Goal: Browse casually: Explore the website without a specific task or goal

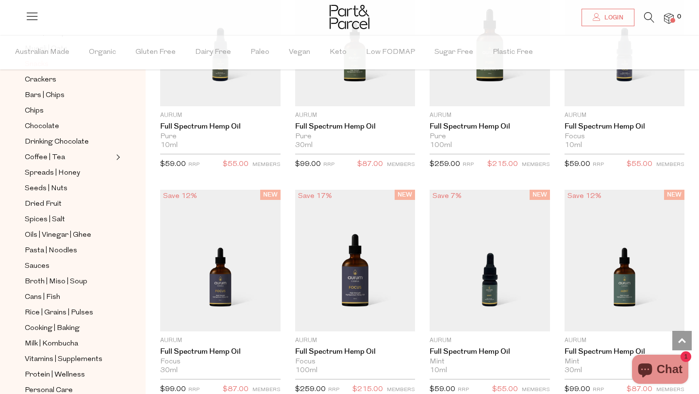
scroll to position [160, 0]
click at [78, 310] on span "Rice | Grains | Pulses" at bounding box center [59, 312] width 68 height 12
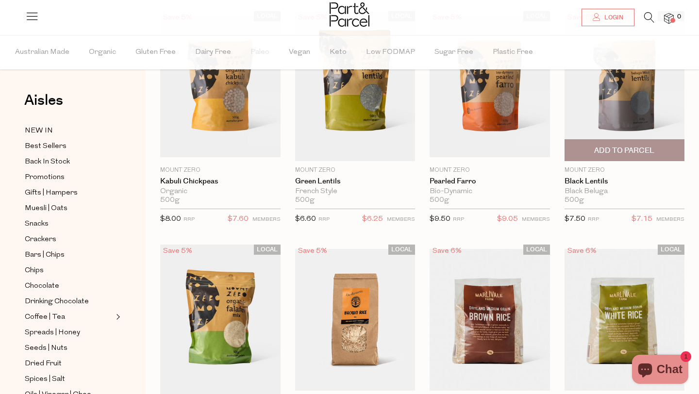
scroll to position [91, 0]
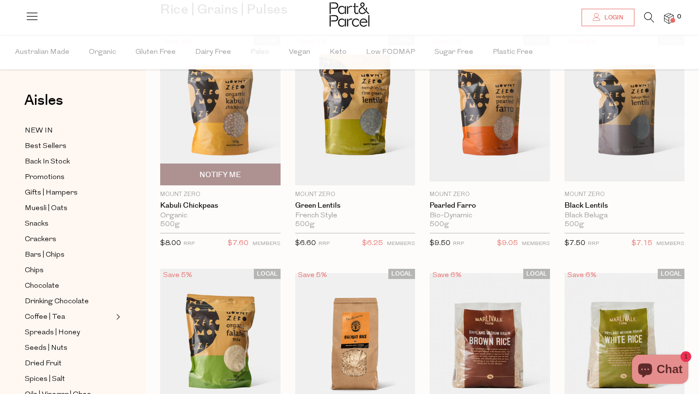
click at [228, 108] on img at bounding box center [220, 111] width 120 height 142
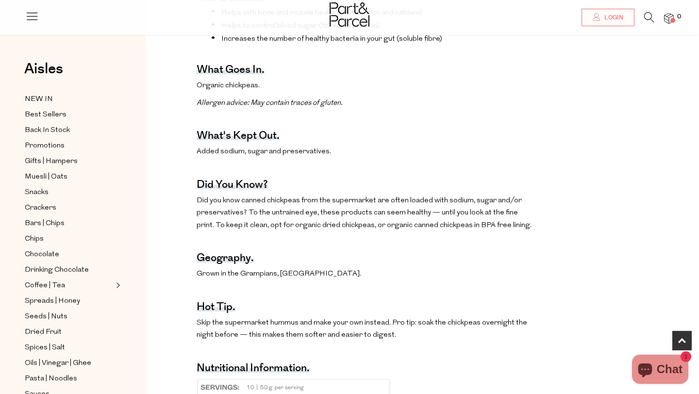
scroll to position [464, 0]
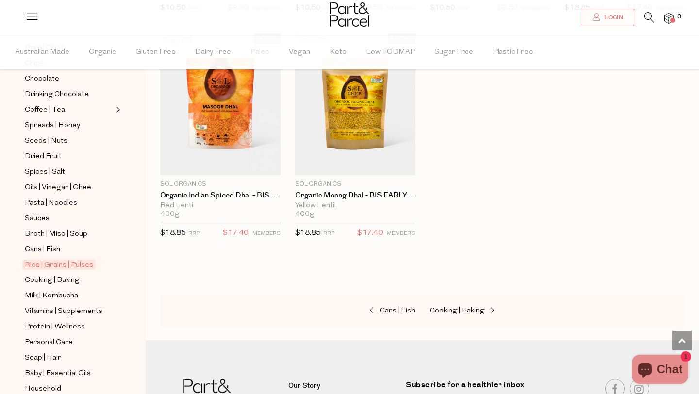
scroll to position [206, 0]
click at [51, 174] on span "Spices | Salt" at bounding box center [45, 174] width 40 height 12
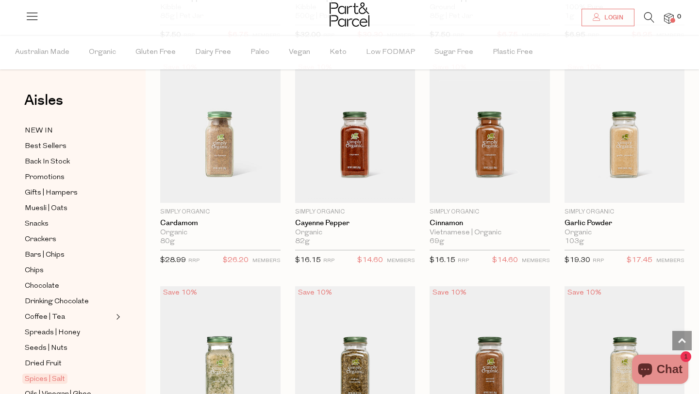
scroll to position [1208, 0]
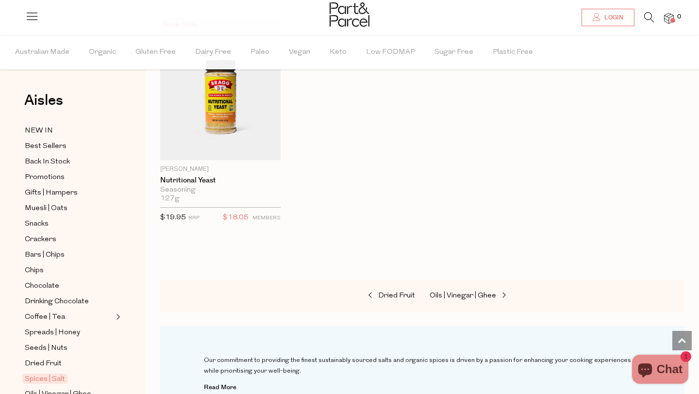
scroll to position [3275, 0]
click at [506, 293] on span at bounding box center [503, 294] width 14 height 7
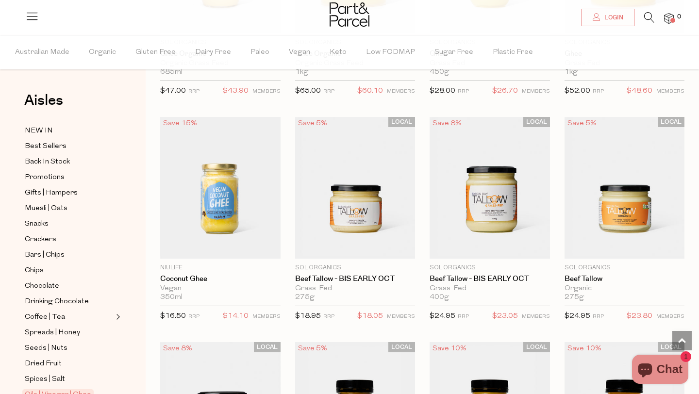
scroll to position [1420, 0]
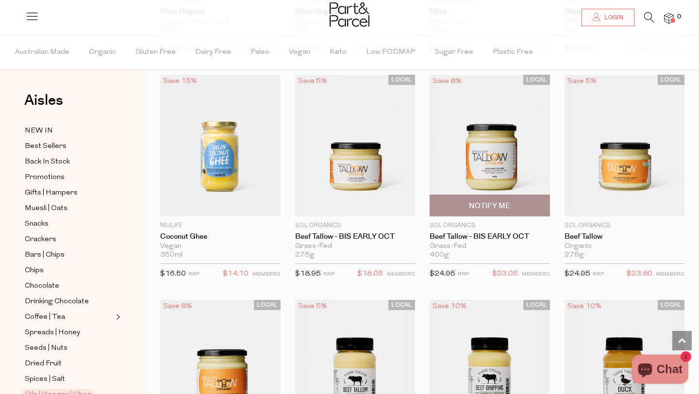
click at [512, 156] on img at bounding box center [490, 146] width 120 height 142
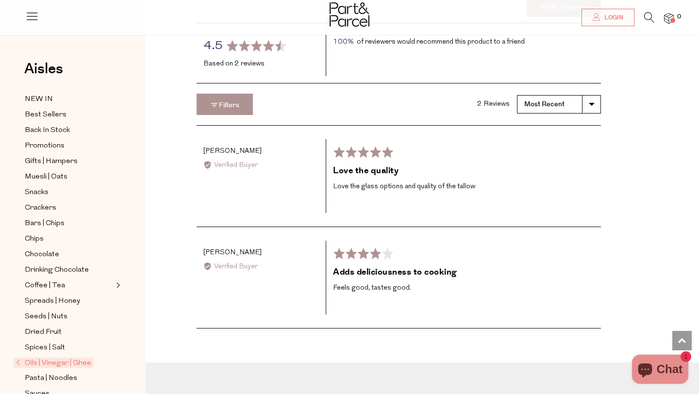
scroll to position [1219, 0]
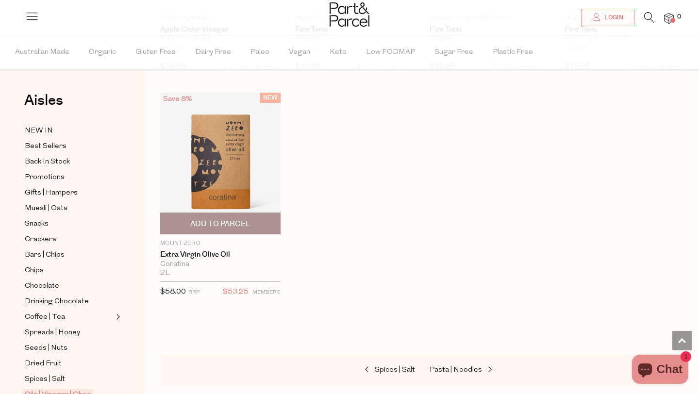
scroll to position [2798, 0]
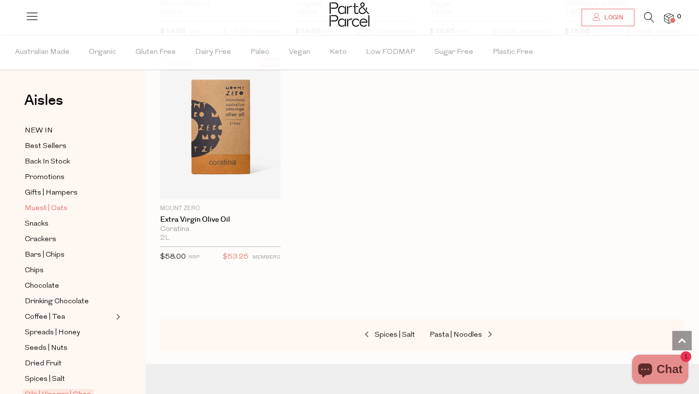
click at [63, 214] on span "Muesli | Oats" at bounding box center [46, 209] width 43 height 12
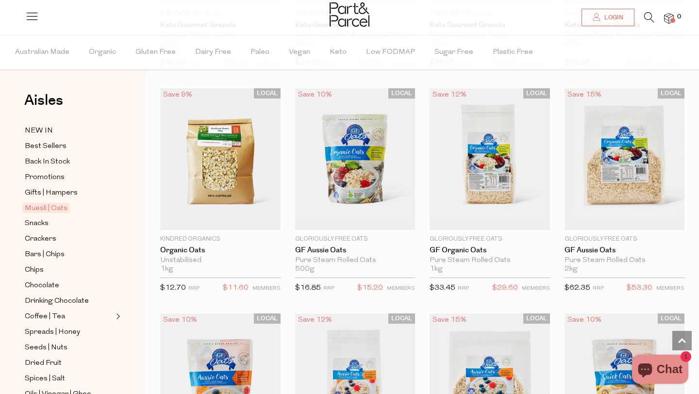
scroll to position [2309, 0]
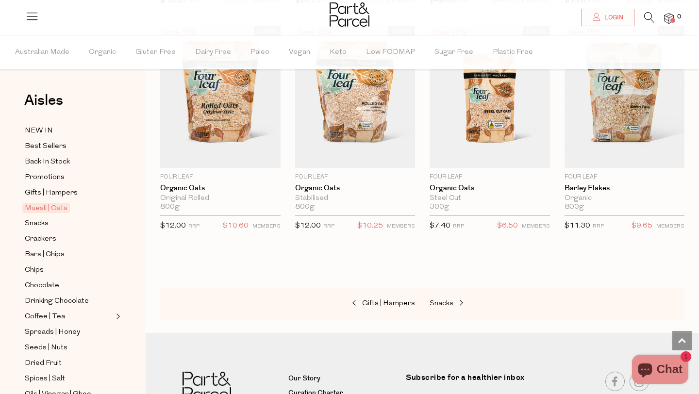
scroll to position [2904, 0]
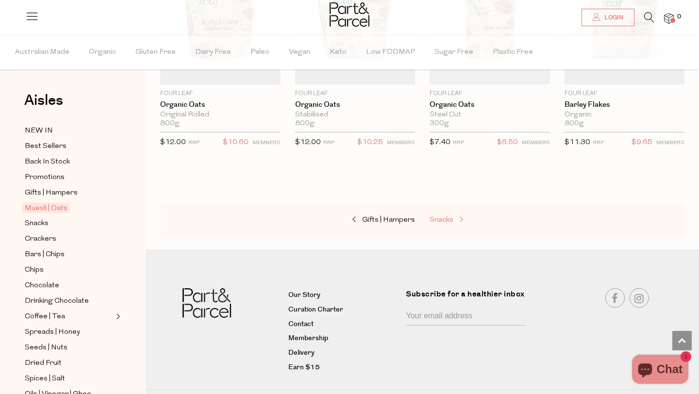
click at [446, 222] on span "Snacks" at bounding box center [442, 220] width 24 height 7
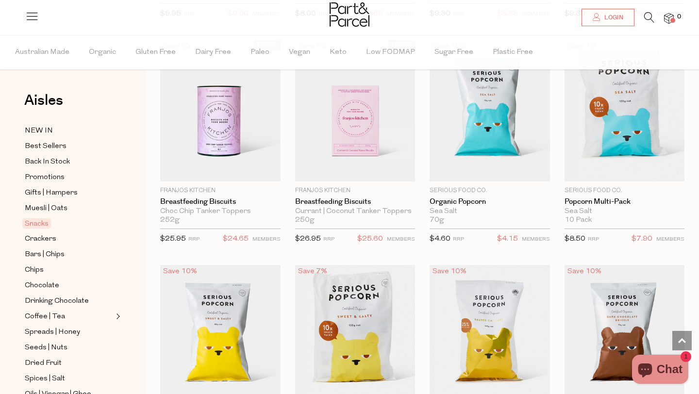
scroll to position [2352, 0]
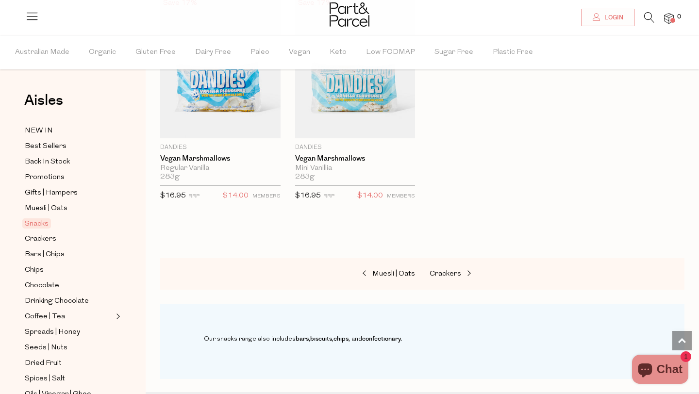
scroll to position [3975, 0]
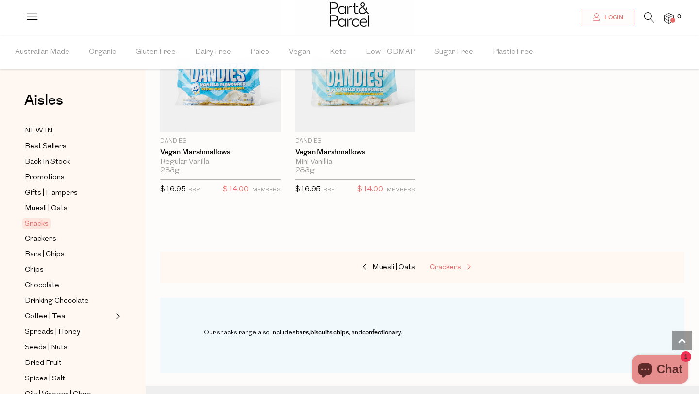
click at [463, 270] on span at bounding box center [468, 267] width 14 height 7
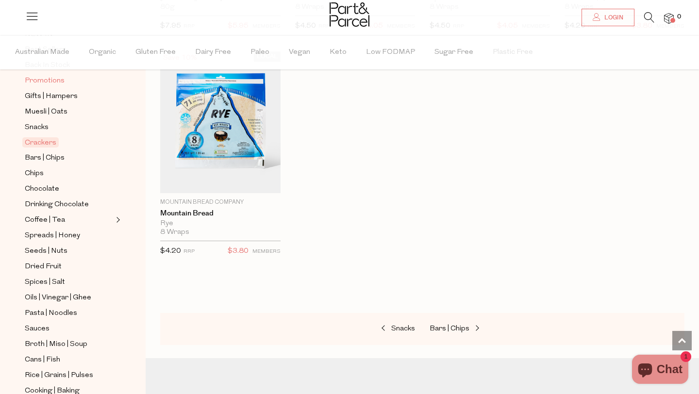
scroll to position [96, 0]
click at [59, 249] on span "Seeds | Nuts" at bounding box center [46, 252] width 43 height 12
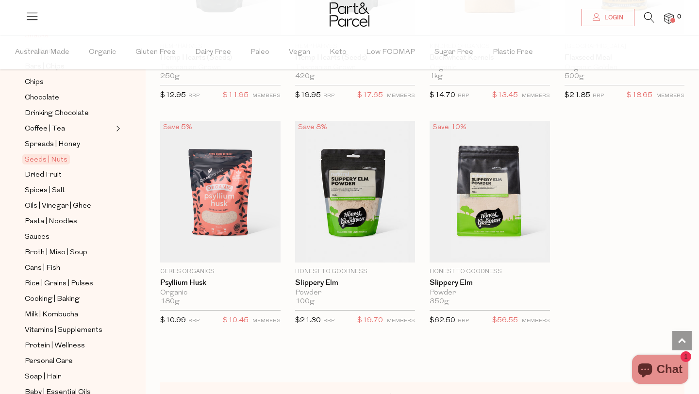
scroll to position [234, 0]
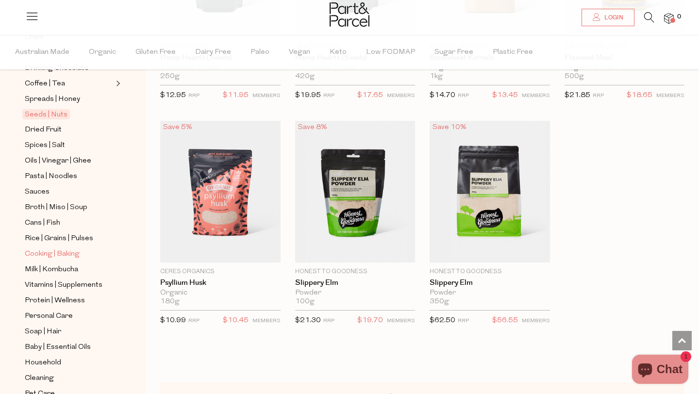
click at [63, 252] on span "Cooking | Baking" at bounding box center [52, 255] width 55 height 12
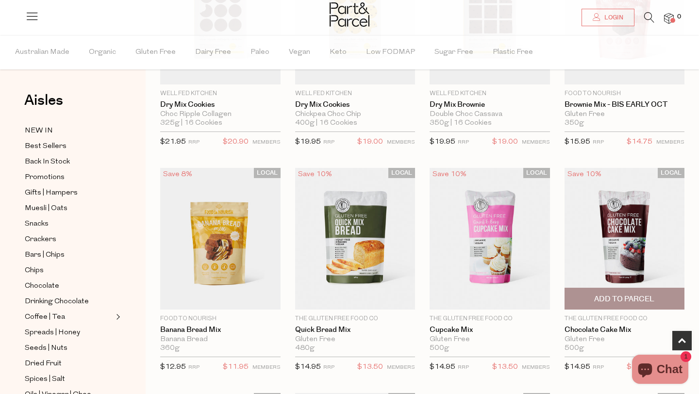
scroll to position [367, 0]
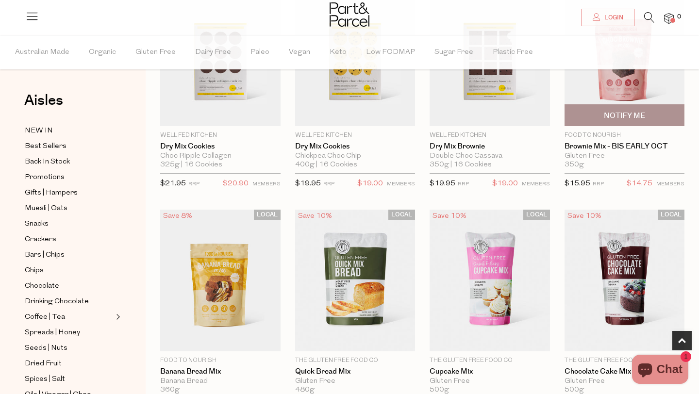
click at [644, 89] on img at bounding box center [625, 55] width 120 height 142
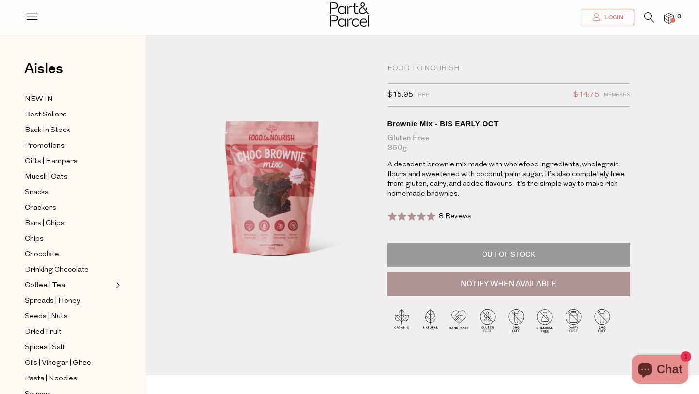
scroll to position [16, 0]
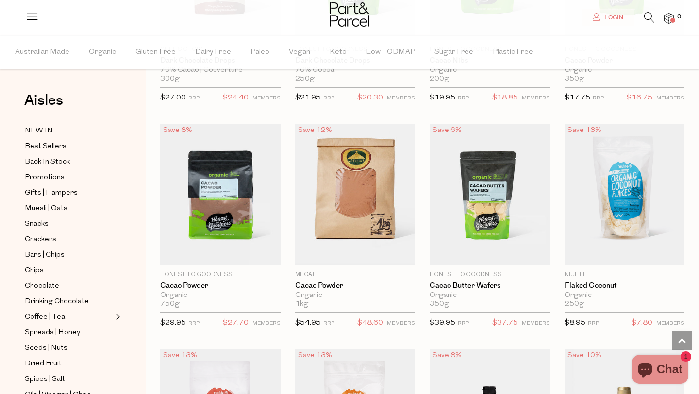
scroll to position [1589, 0]
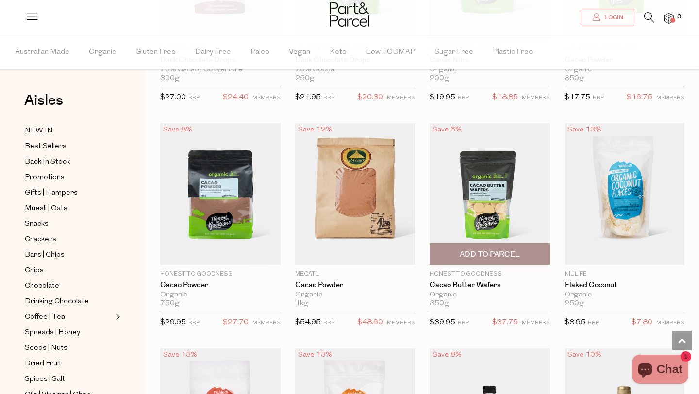
click at [449, 197] on img at bounding box center [490, 194] width 120 height 142
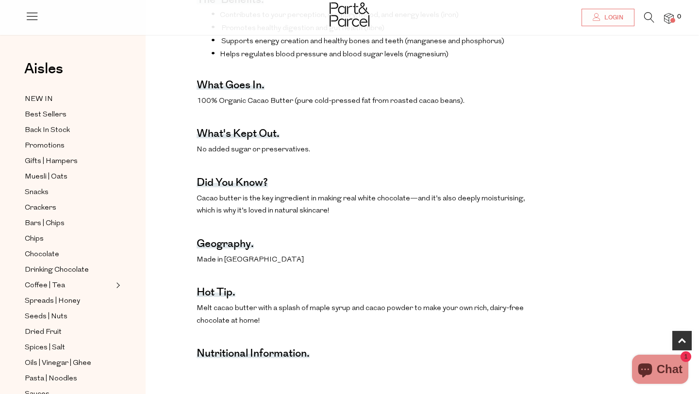
scroll to position [475, 0]
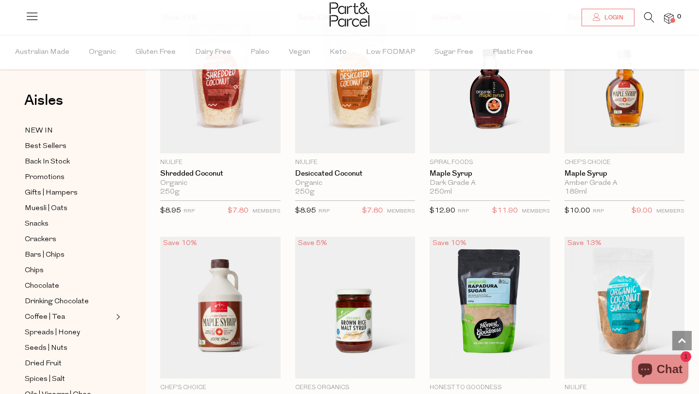
scroll to position [1977, 0]
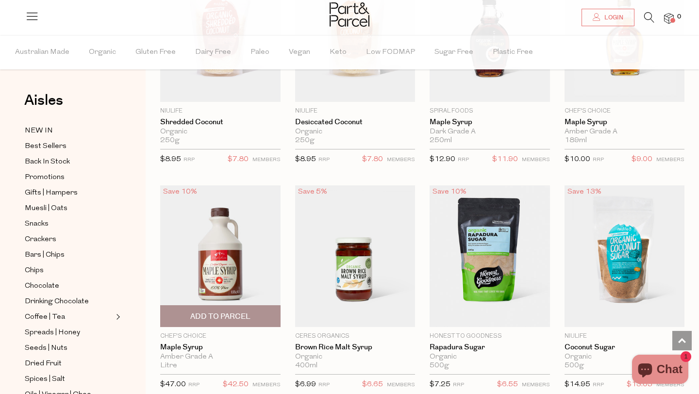
click at [211, 219] on img at bounding box center [220, 256] width 120 height 142
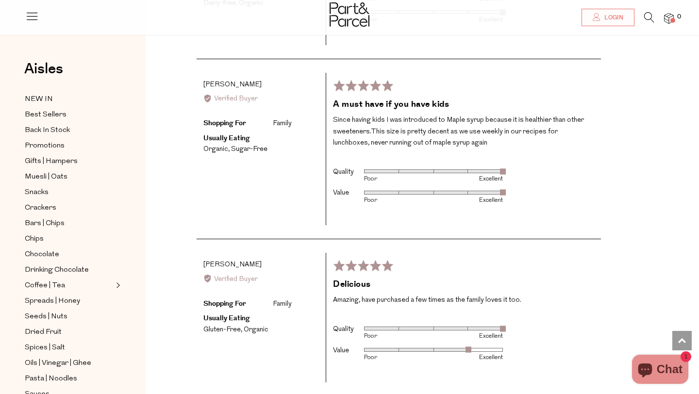
scroll to position [1628, 0]
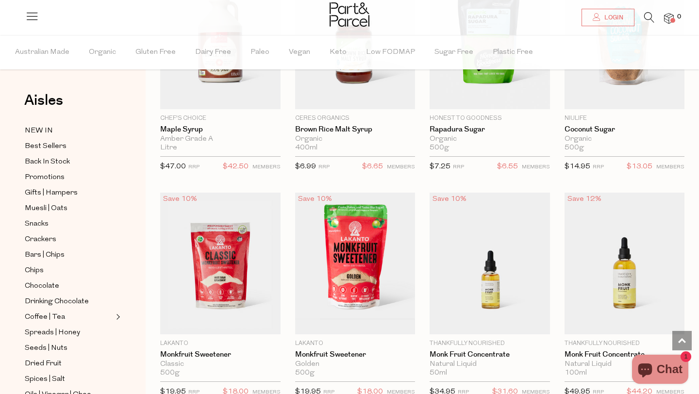
scroll to position [2206, 0]
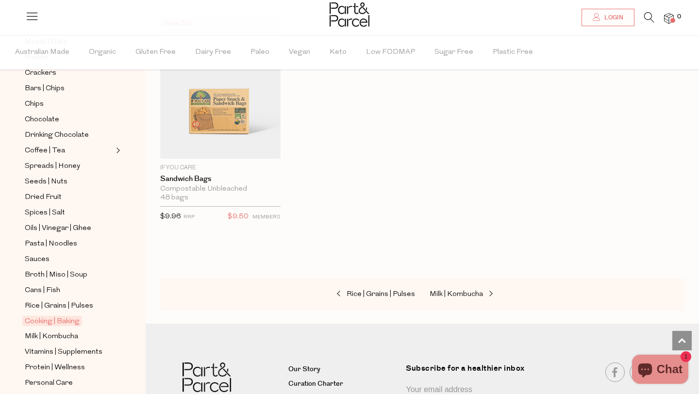
scroll to position [165, 0]
click at [58, 289] on span "Cans | Fish" at bounding box center [42, 292] width 35 height 12
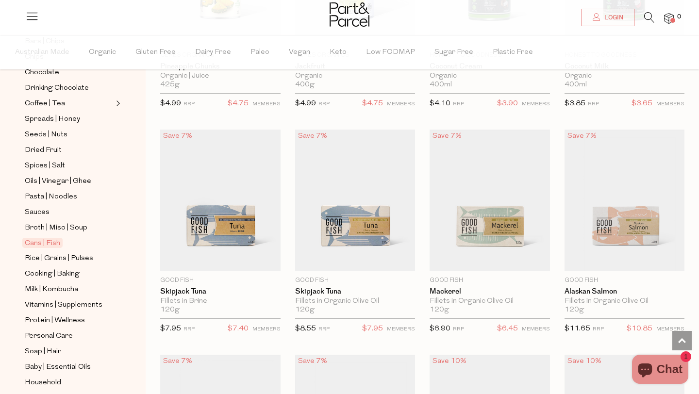
scroll to position [216, 0]
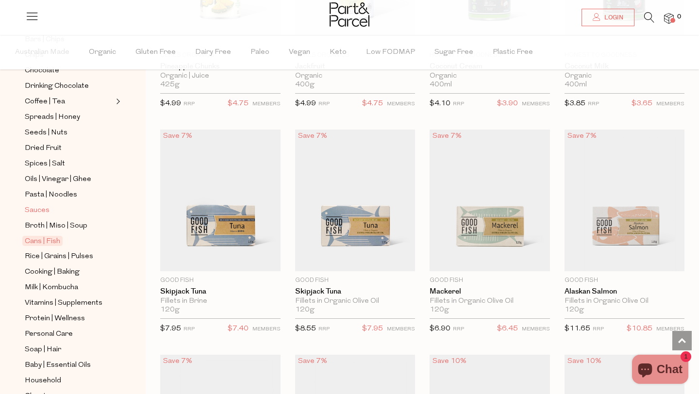
click at [46, 207] on span "Sauces" at bounding box center [37, 211] width 25 height 12
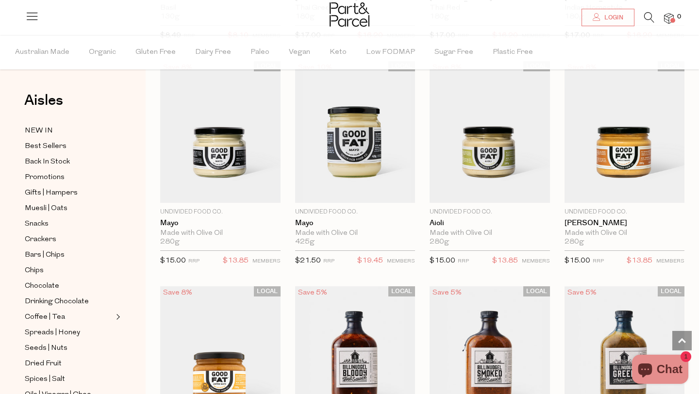
scroll to position [980, 0]
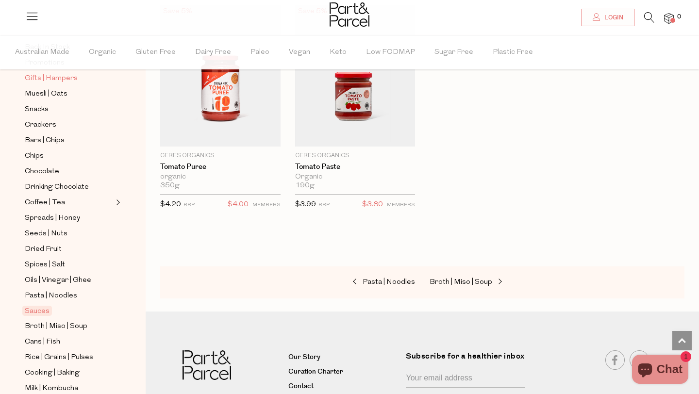
scroll to position [114, 0]
click at [68, 220] on span "Spreads | Honey" at bounding box center [52, 219] width 55 height 12
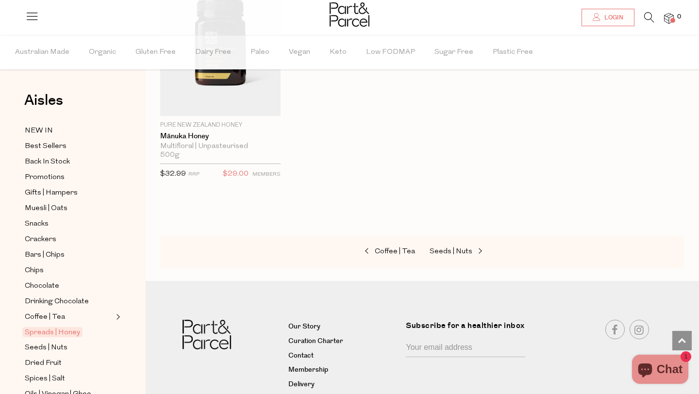
scroll to position [2651, 0]
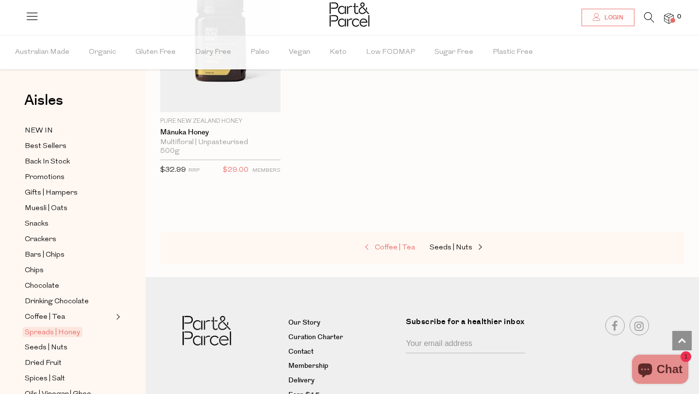
click at [409, 251] on span "Coffee | Tea" at bounding box center [395, 247] width 40 height 7
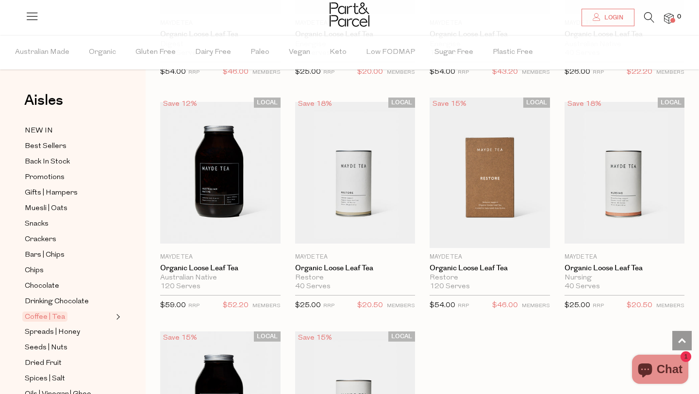
scroll to position [2596, 0]
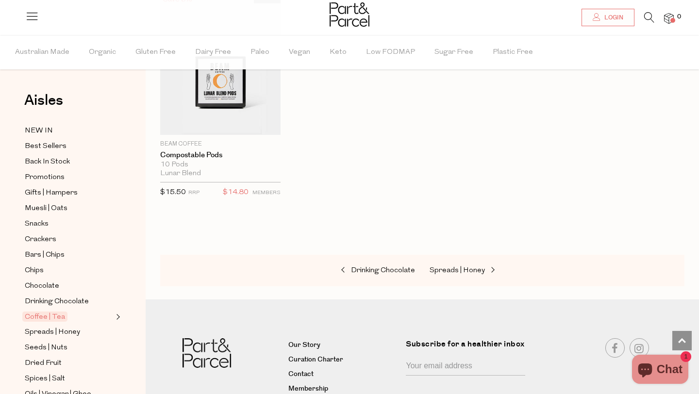
scroll to position [5212, 0]
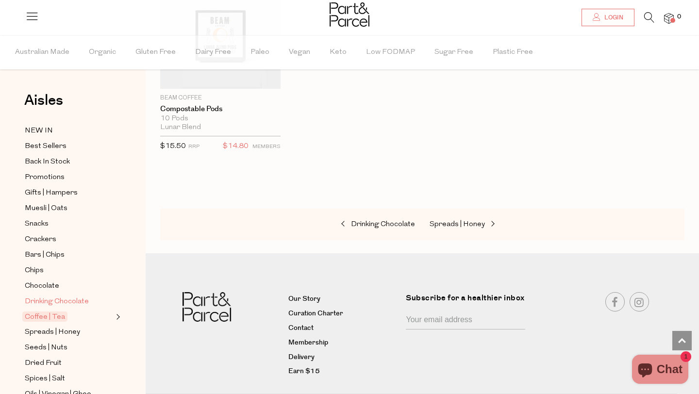
click at [71, 301] on span "Drinking Chocolate" at bounding box center [57, 302] width 64 height 12
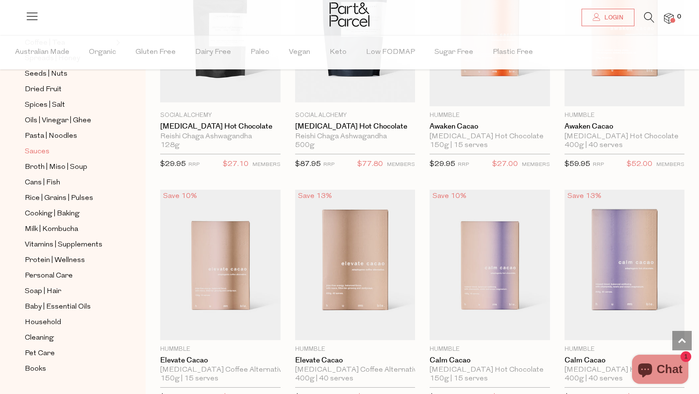
scroll to position [275, 0]
click at [73, 168] on span "Broth | Miso | Soup" at bounding box center [56, 166] width 63 height 12
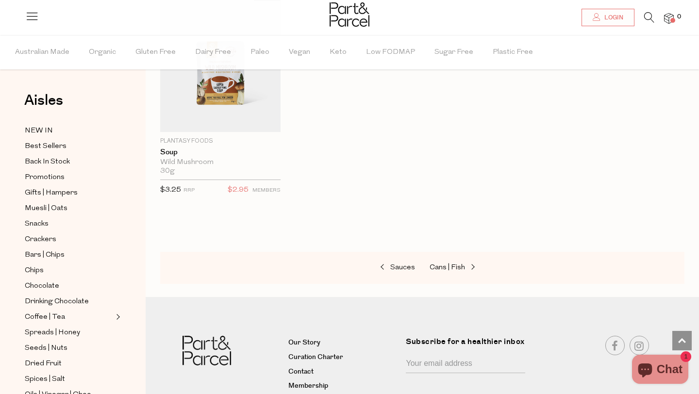
scroll to position [1952, 0]
